Goal: Entertainment & Leisure: Consume media (video, audio)

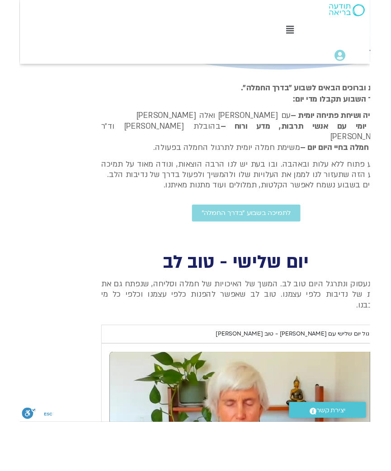
scroll to position [258, 0]
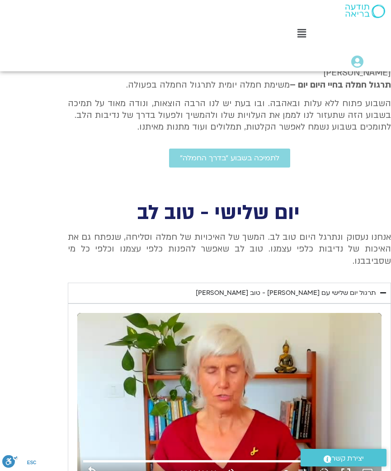
type input "851.4"
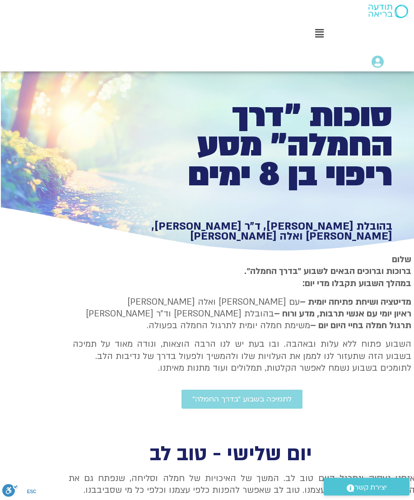
scroll to position [5, -1]
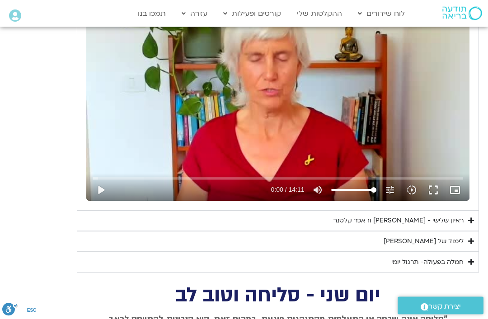
scroll to position [812, 0]
click at [452, 218] on div "ראיון שלישי - [PERSON_NAME] ודאכר קלטנר" at bounding box center [398, 221] width 130 height 11
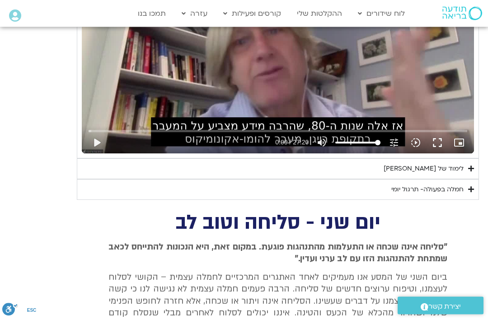
scroll to position [1115, 0]
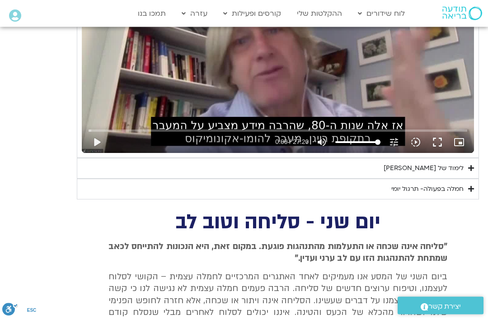
type input "97"
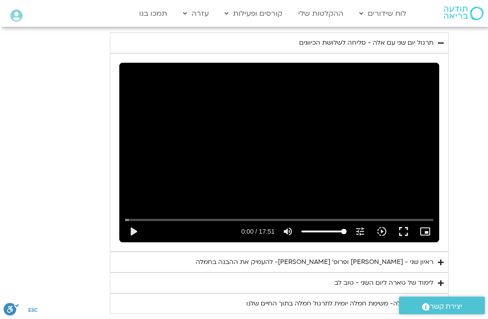
scroll to position [1448, 0]
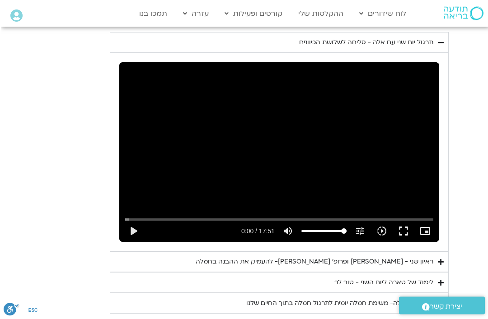
click at [291, 226] on icon "volume_up" at bounding box center [286, 231] width 11 height 11
click at [291, 226] on icon "volume_off" at bounding box center [287, 231] width 11 height 11
type input "100"
click at [136, 221] on button "play_arrow" at bounding box center [133, 232] width 22 height 22
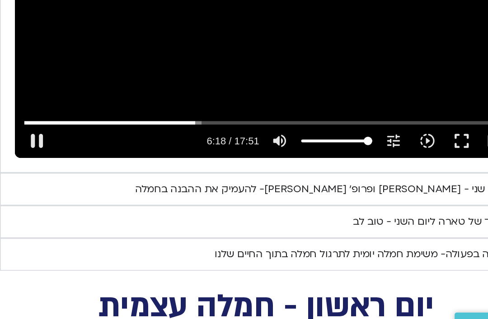
scroll to position [1492, 0]
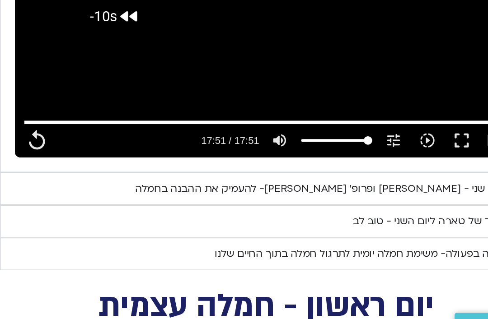
type input "1061.88"
